Goal: Task Accomplishment & Management: Complete application form

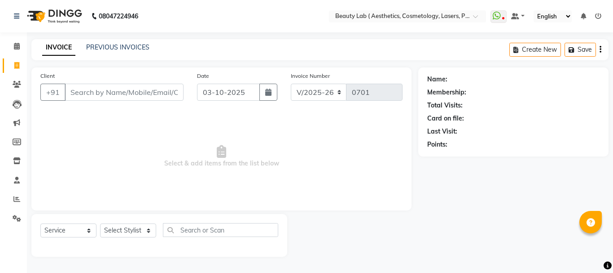
select select "7169"
select select "service"
click at [134, 95] on input "Client" at bounding box center [124, 92] width 119 height 17
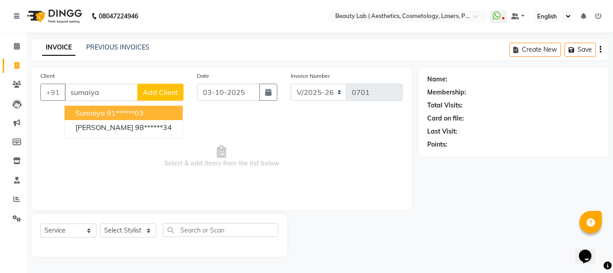
click at [150, 111] on button "sumaiya 91******03" at bounding box center [124, 113] width 118 height 14
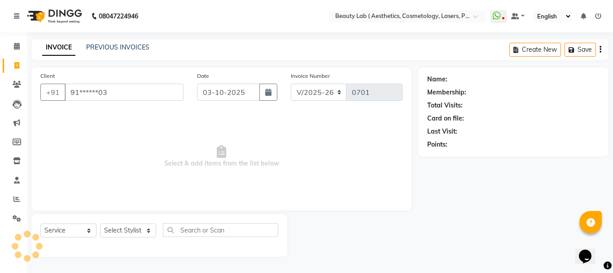
type input "91******03"
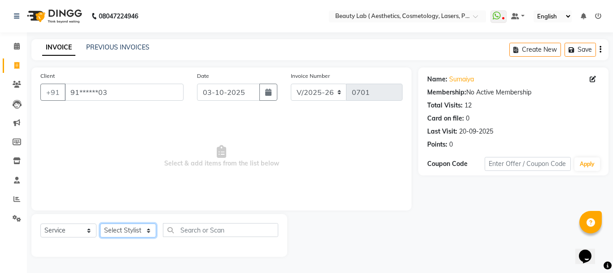
click at [116, 230] on select "Select Stylist [PERSON_NAME] neha nishu sarika" at bounding box center [128, 230] width 56 height 14
select select "59942"
click at [100, 223] on select "Select Stylist [PERSON_NAME] neha nishu sarika" at bounding box center [128, 230] width 56 height 14
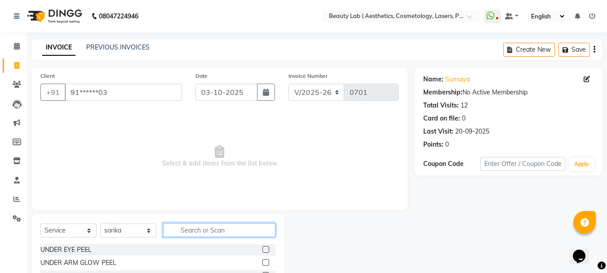
click at [205, 231] on input "text" at bounding box center [219, 230] width 112 height 14
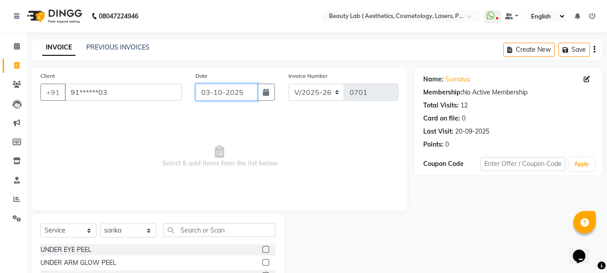
click at [236, 96] on input "03-10-2025" at bounding box center [226, 92] width 62 height 17
select select "10"
select select "2025"
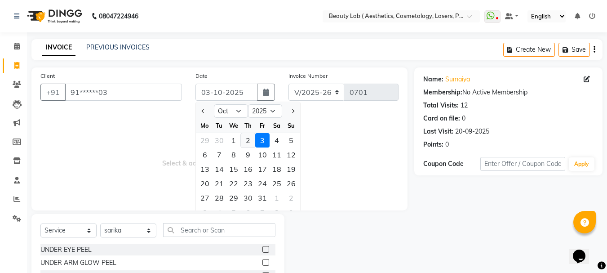
click at [247, 141] on div "2" at bounding box center [248, 140] width 14 height 14
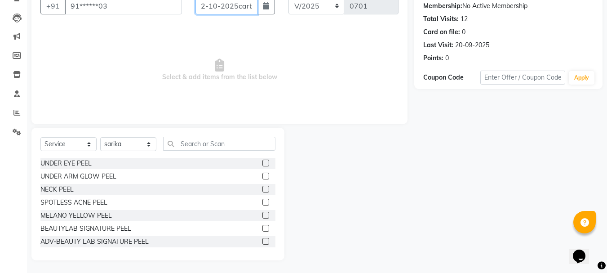
scroll to position [87, 0]
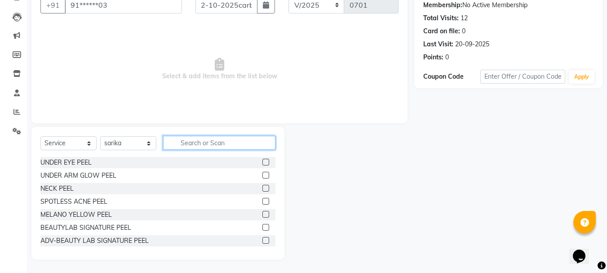
type input "02-10-2025"
click at [187, 141] on input "text" at bounding box center [219, 143] width 112 height 14
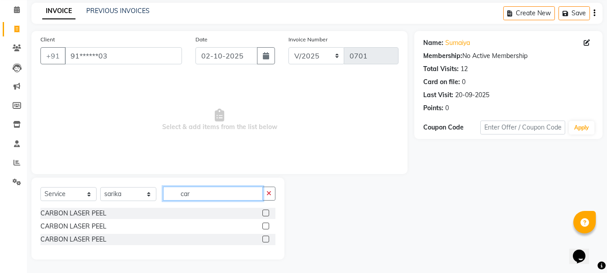
scroll to position [36, 0]
type input "carbon"
click at [265, 213] on label at bounding box center [265, 212] width 7 height 7
click at [265, 213] on input "checkbox" at bounding box center [265, 213] width 6 height 6
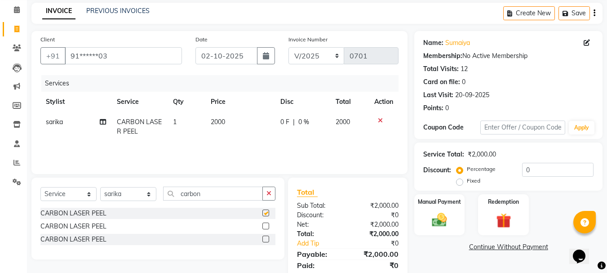
checkbox input "false"
click at [209, 196] on input "carbon" at bounding box center [213, 193] width 100 height 14
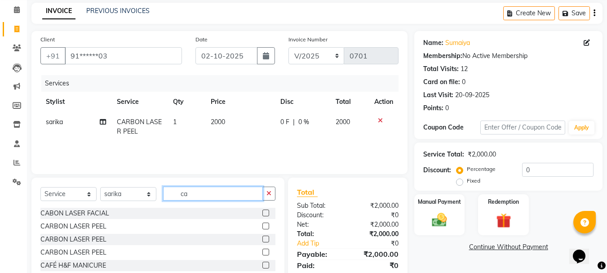
type input "c"
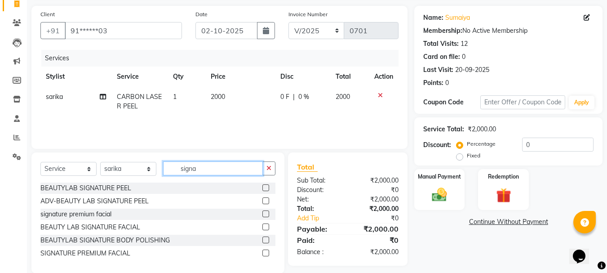
scroll to position [75, 0]
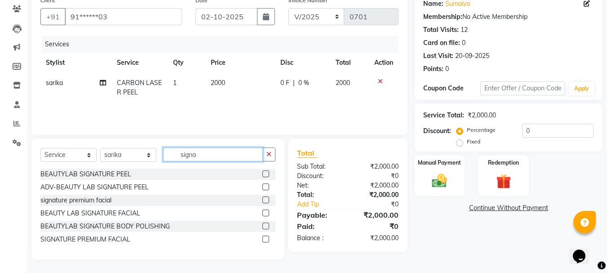
type input "signa"
click at [267, 211] on label at bounding box center [265, 212] width 7 height 7
click at [267, 211] on input "checkbox" at bounding box center [265, 213] width 6 height 6
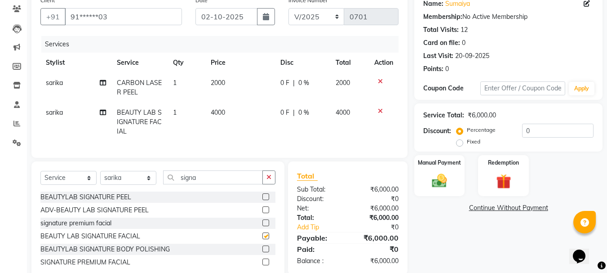
checkbox input "false"
click at [542, 130] on input "0" at bounding box center [557, 130] width 71 height 14
type input "15"
click at [48, 181] on select "Select Service Product Membership Package Voucher Prepaid Gift Card" at bounding box center [68, 178] width 56 height 14
select select "product"
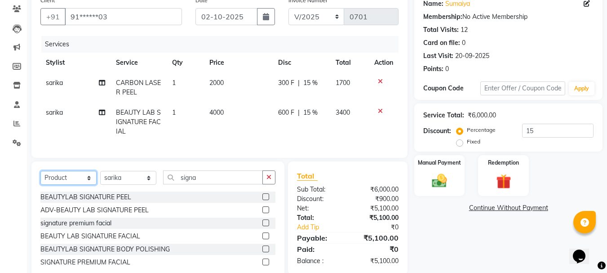
click at [40, 177] on select "Select Service Product Membership Package Voucher Prepaid Gift Card" at bounding box center [68, 178] width 56 height 14
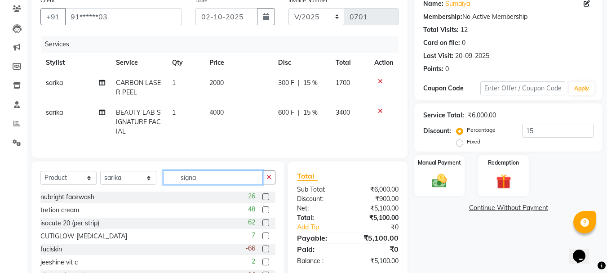
click at [216, 182] on input "signa" at bounding box center [213, 177] width 100 height 14
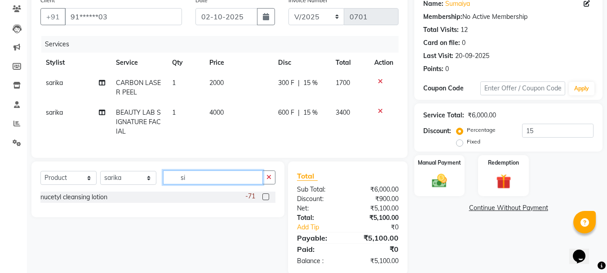
type input "s"
type input "fuc"
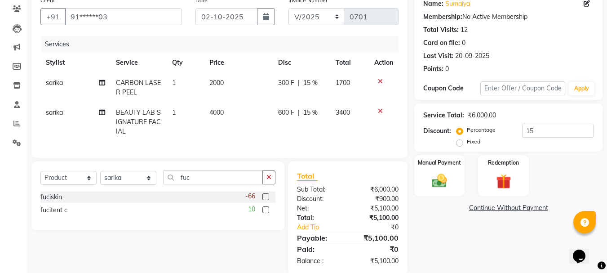
click at [266, 200] on label at bounding box center [265, 196] width 7 height 7
click at [266, 200] on input "checkbox" at bounding box center [265, 197] width 6 height 6
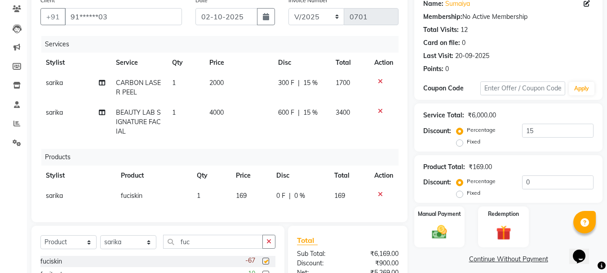
checkbox input "false"
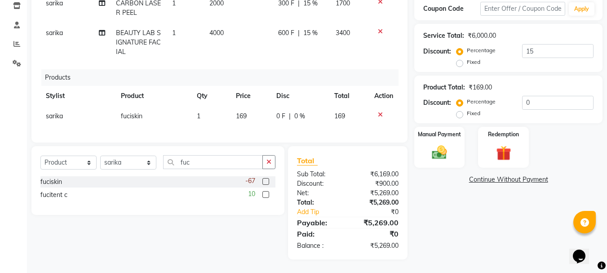
scroll to position [162, 0]
click at [132, 158] on select "Select Stylist [PERSON_NAME] neha nishu sarika" at bounding box center [128, 162] width 56 height 14
select select "59940"
click at [100, 155] on select "Select Stylist [PERSON_NAME] neha nishu sarika" at bounding box center [128, 162] width 56 height 14
click at [197, 161] on input "fuc" at bounding box center [213, 162] width 100 height 14
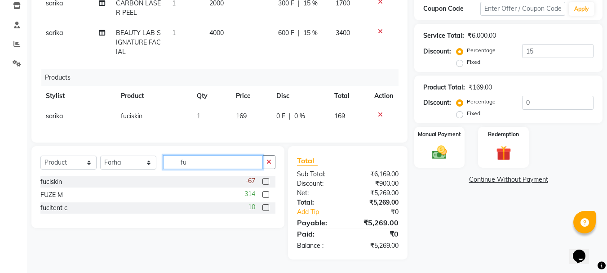
type input "f"
type input "vasuki"
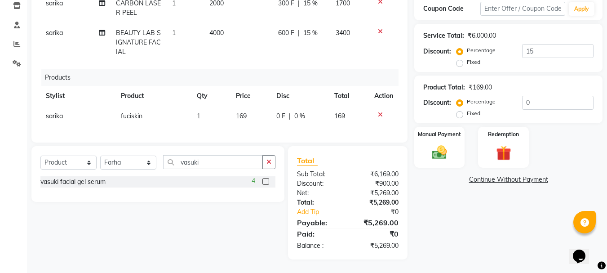
click at [266, 182] on label at bounding box center [265, 181] width 7 height 7
click at [266, 182] on input "checkbox" at bounding box center [265, 182] width 6 height 6
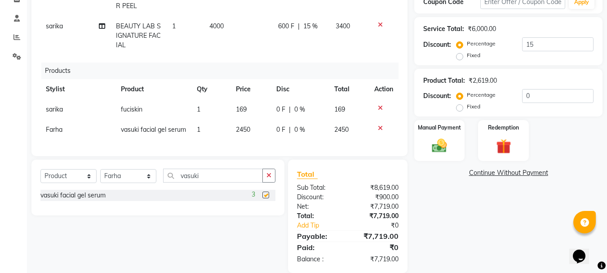
checkbox input "false"
click at [216, 182] on input "vasuki" at bounding box center [213, 175] width 100 height 14
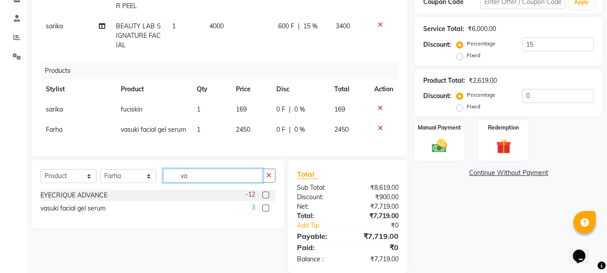
type input "v"
type input "koji"
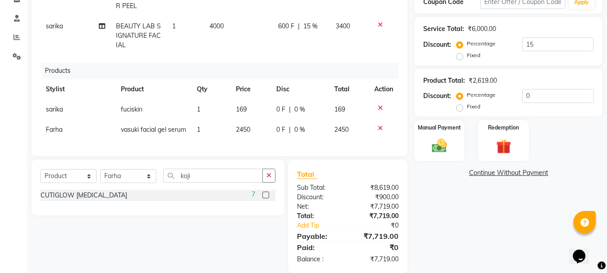
click at [268, 198] on label at bounding box center [265, 194] width 7 height 7
click at [268, 198] on input "checkbox" at bounding box center [265, 195] width 6 height 6
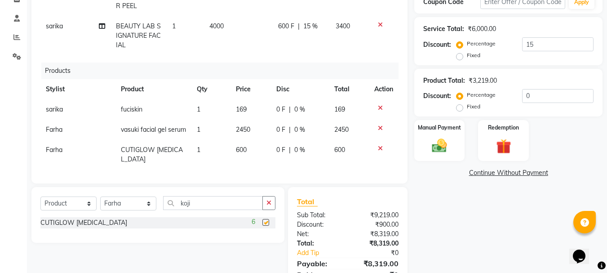
checkbox input "false"
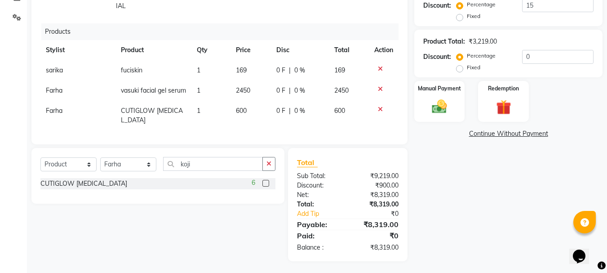
scroll to position [203, 0]
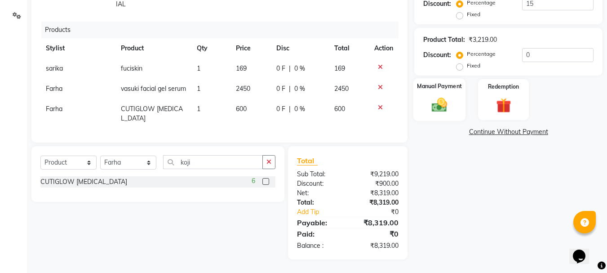
click at [439, 106] on img at bounding box center [439, 105] width 25 height 18
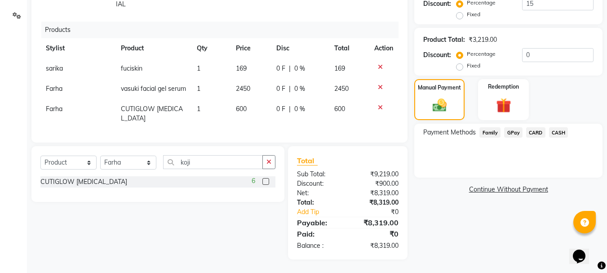
click at [556, 133] on span "CASH" at bounding box center [558, 132] width 19 height 10
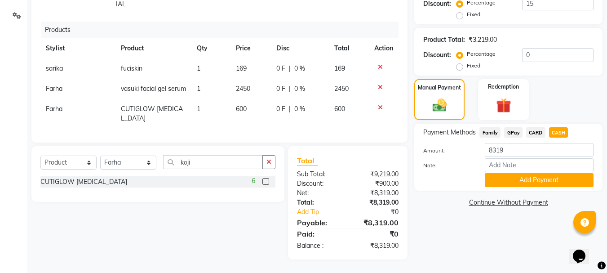
click at [573, 199] on link "Continue Without Payment" at bounding box center [508, 202] width 185 height 9
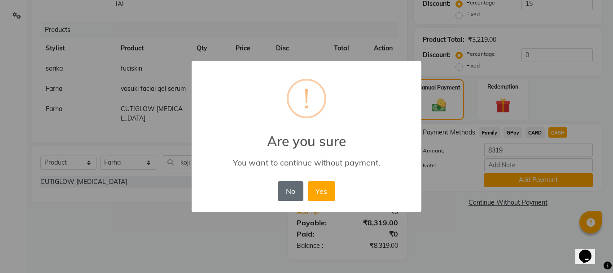
click at [285, 193] on button "No" at bounding box center [290, 191] width 25 height 20
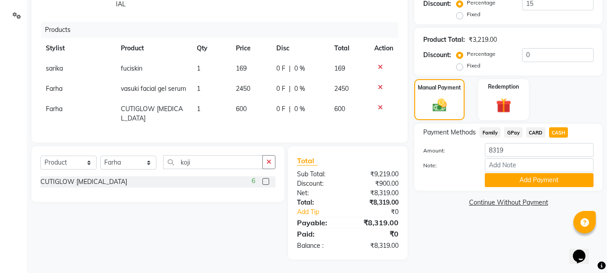
click at [561, 132] on span "CASH" at bounding box center [558, 132] width 19 height 10
click at [498, 202] on link "Continue Without Payment" at bounding box center [508, 202] width 185 height 9
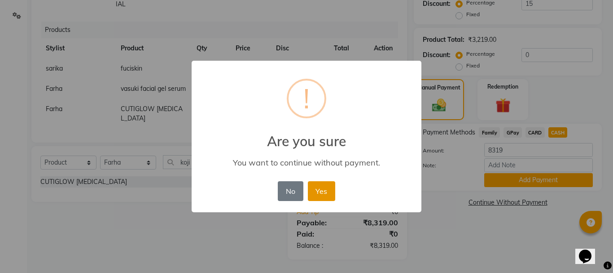
click at [326, 190] on button "Yes" at bounding box center [321, 191] width 27 height 20
